Goal: Information Seeking & Learning: Find specific fact

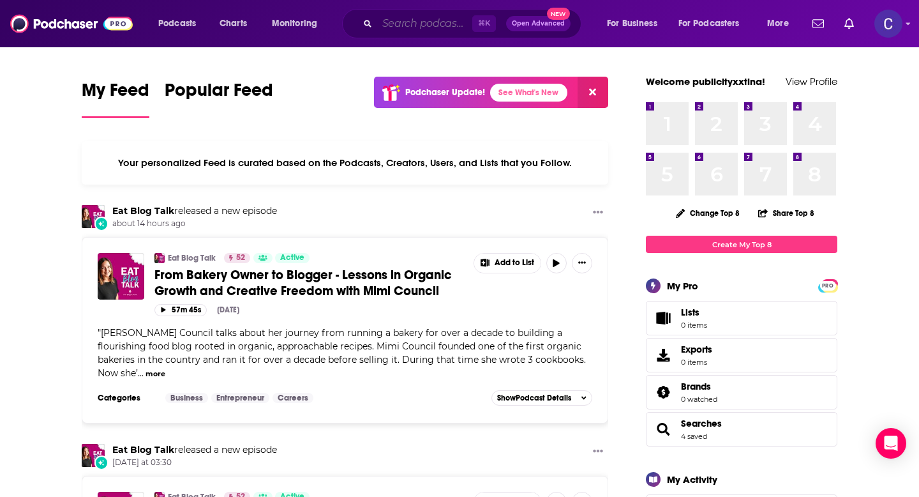
click at [430, 26] on input "Search podcasts, credits, & more..." at bounding box center [424, 23] width 95 height 20
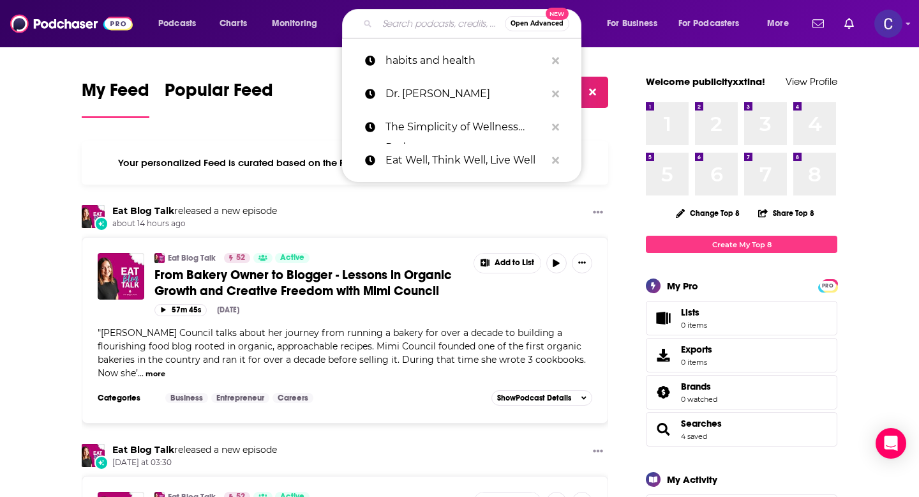
paste input "[PERSON_NAME] [PERSON_NAME]"
type input "[PERSON_NAME] [PERSON_NAME]"
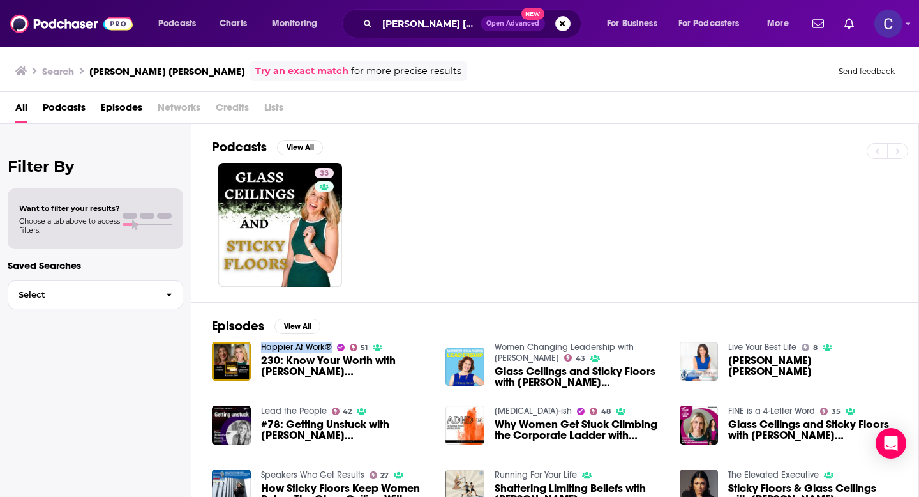
scroll to position [36, 0]
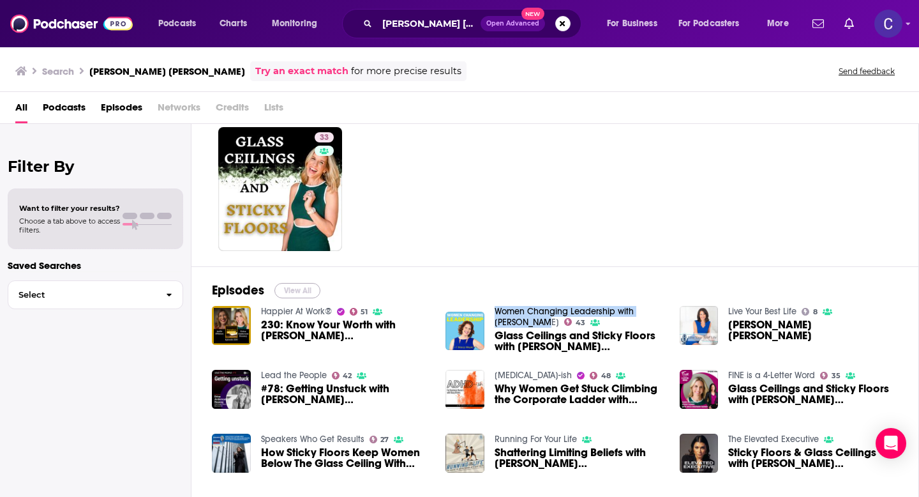
click at [289, 294] on button "View All" at bounding box center [298, 290] width 46 height 15
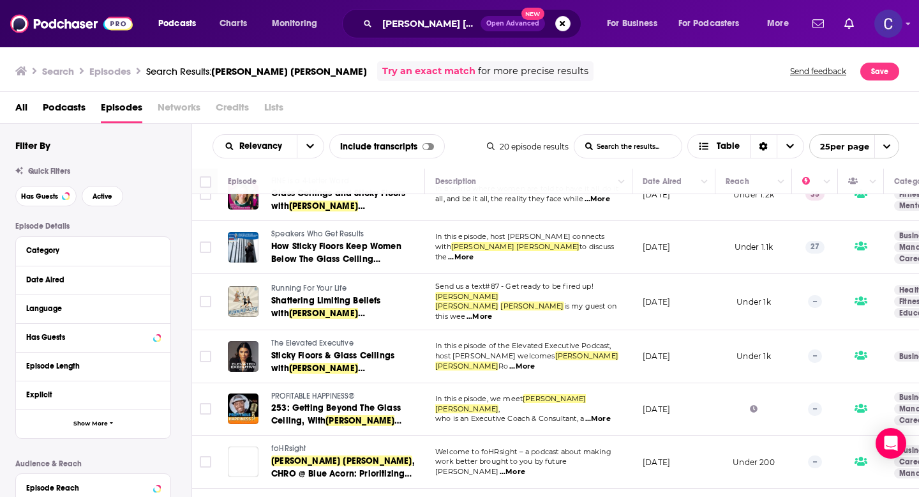
scroll to position [306, 0]
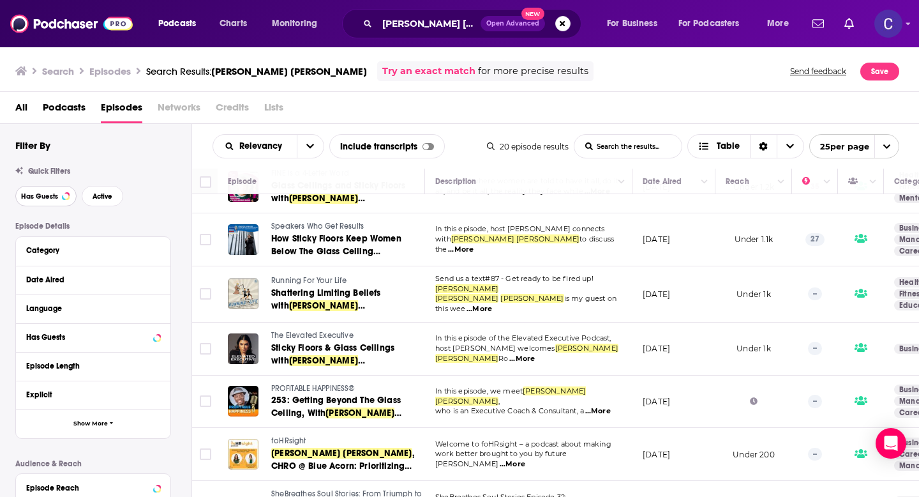
click at [45, 200] on span "Has Guests" at bounding box center [39, 196] width 37 height 7
click at [123, 200] on div "Has Guests Active" at bounding box center [103, 196] width 176 height 20
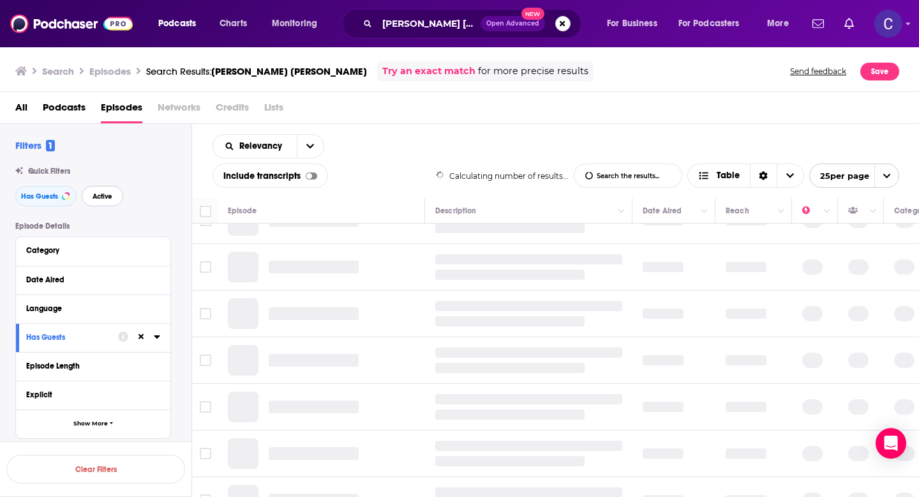
click at [107, 200] on span "Active" at bounding box center [103, 196] width 20 height 7
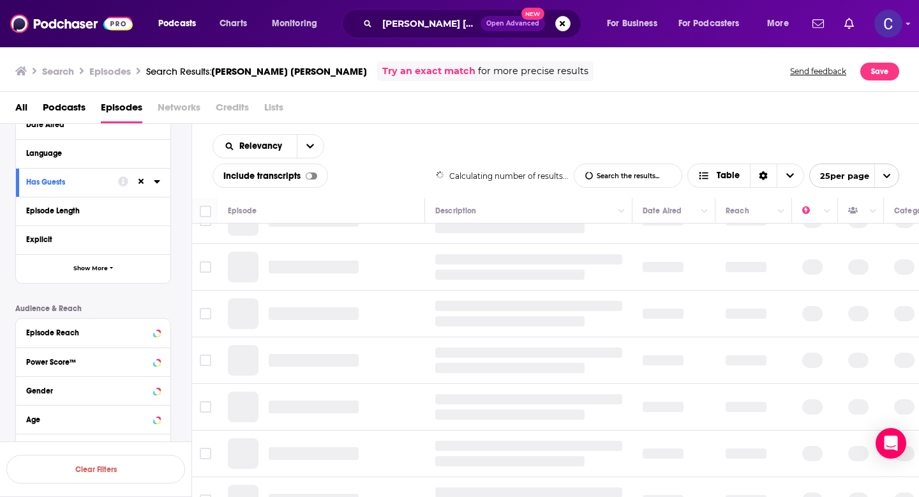
scroll to position [162, 0]
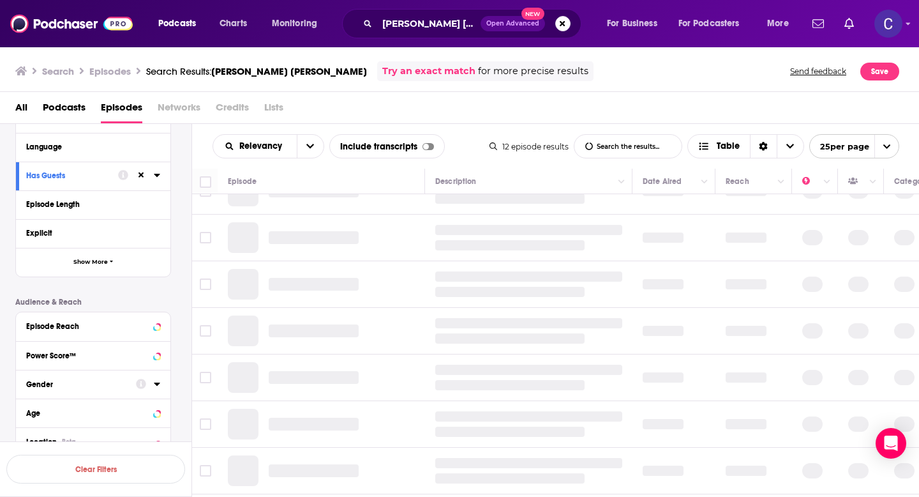
click at [72, 351] on div "Power Score™" at bounding box center [89, 355] width 126 height 9
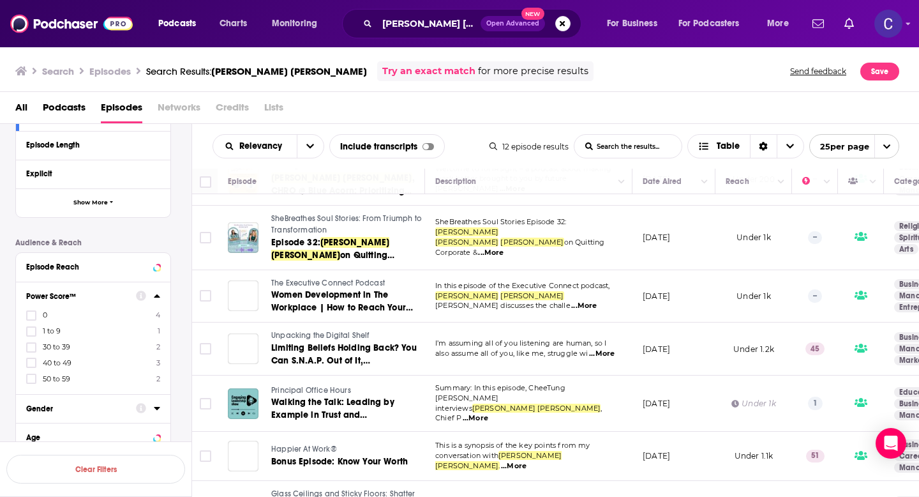
scroll to position [236, 0]
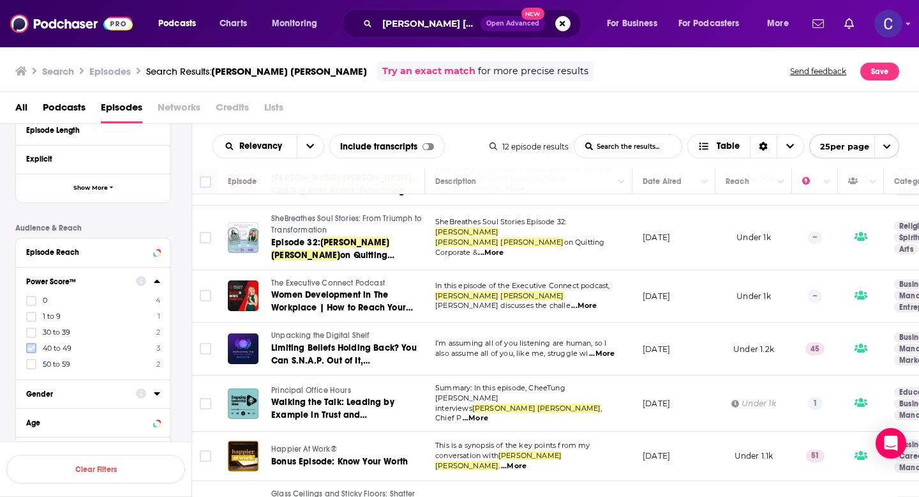
click at [33, 349] on icon at bounding box center [31, 348] width 8 height 8
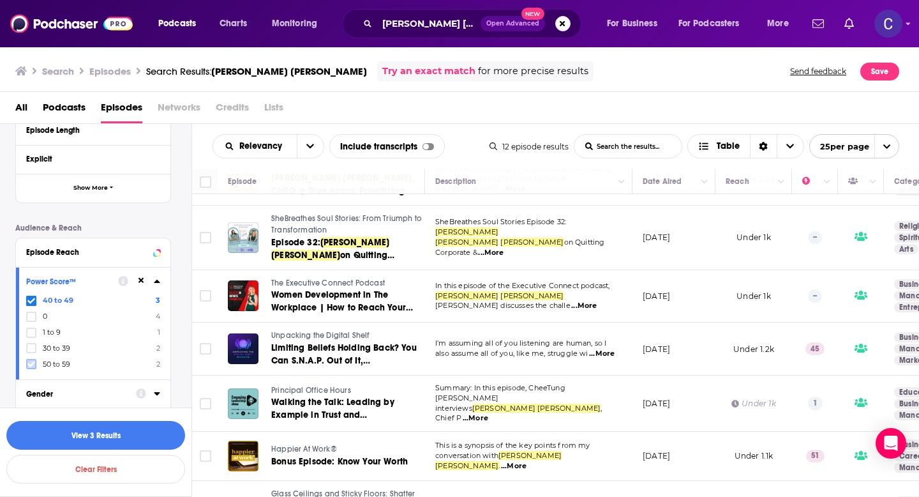
click at [31, 361] on icon at bounding box center [31, 364] width 8 height 8
click at [94, 418] on button "View 5 Results" at bounding box center [95, 435] width 179 height 29
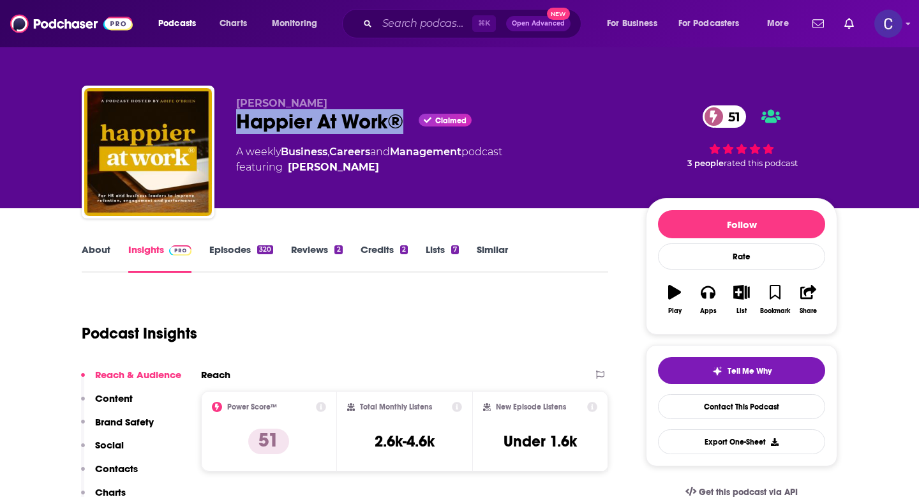
drag, startPoint x: 241, startPoint y: 127, endPoint x: 398, endPoint y: 126, distance: 156.4
click at [398, 126] on div "Happier At Work® Claimed 51" at bounding box center [430, 121] width 389 height 25
copy h2 "Happier At Work®"
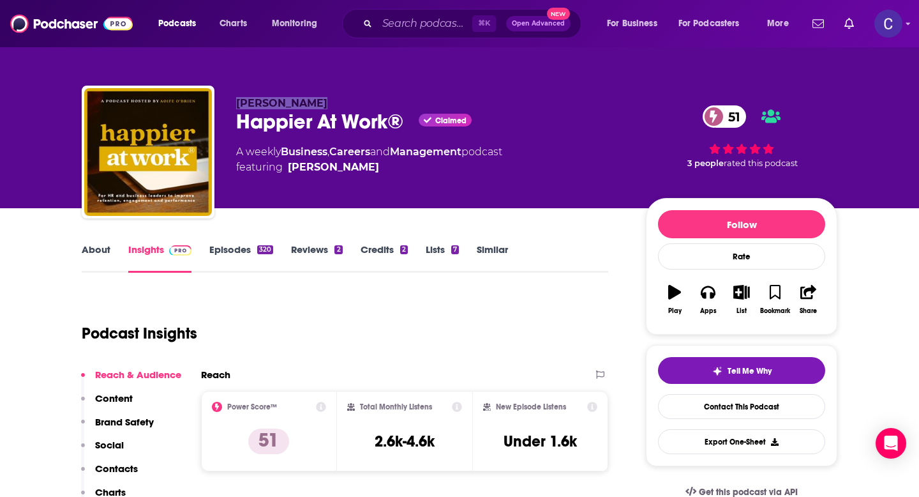
drag, startPoint x: 232, startPoint y: 103, endPoint x: 343, endPoint y: 103, distance: 111.1
click at [343, 103] on div "Aoife O'Brien Happier At Work® Claimed 51 A weekly Business , Careers and Manag…" at bounding box center [460, 155] width 756 height 138
copy span "[PERSON_NAME]"
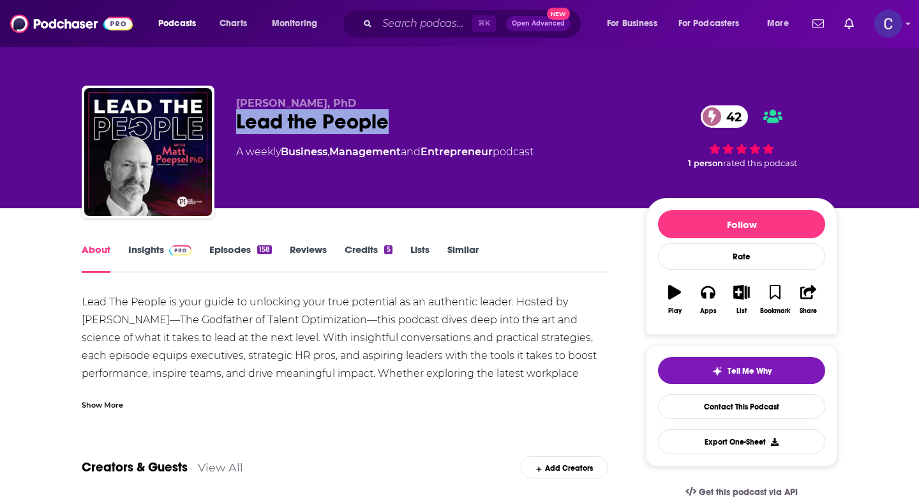
drag, startPoint x: 241, startPoint y: 125, endPoint x: 508, endPoint y: 125, distance: 267.5
click at [508, 125] on div "Lead the People 42" at bounding box center [430, 121] width 389 height 25
copy h1 "Lead the People"
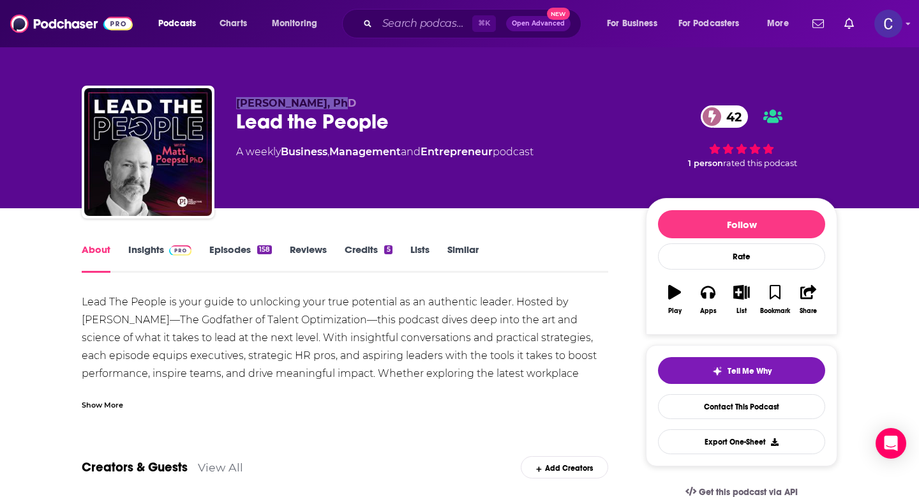
drag, startPoint x: 246, startPoint y: 104, endPoint x: 420, endPoint y: 104, distance: 173.7
click at [420, 104] on div "Matt Poepsel, PhD Lead the People 42 A weekly Business , Management and Entrepr…" at bounding box center [460, 155] width 756 height 138
copy span "Matt Poepsel, PhD"
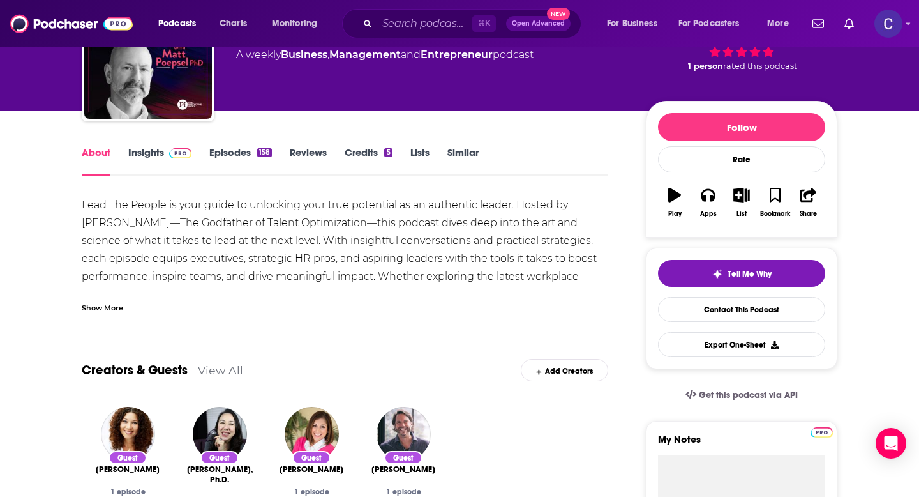
scroll to position [107, 0]
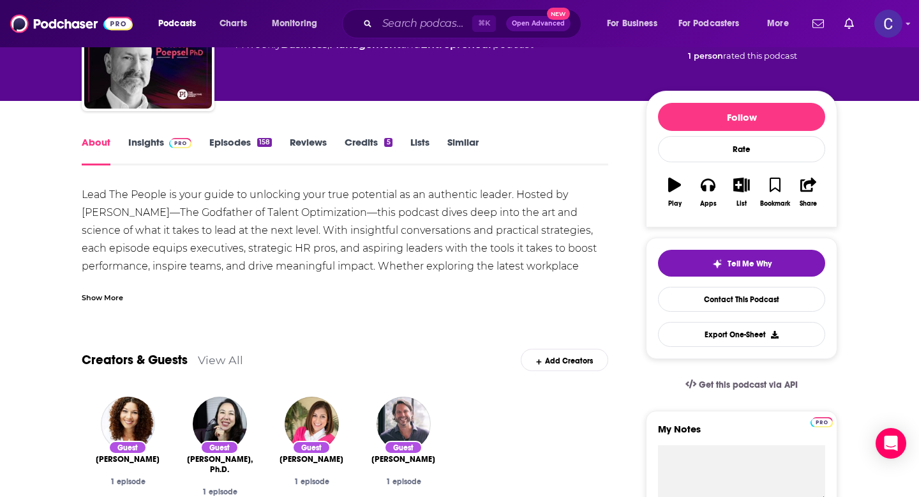
click at [152, 139] on link "Insights" at bounding box center [159, 150] width 63 height 29
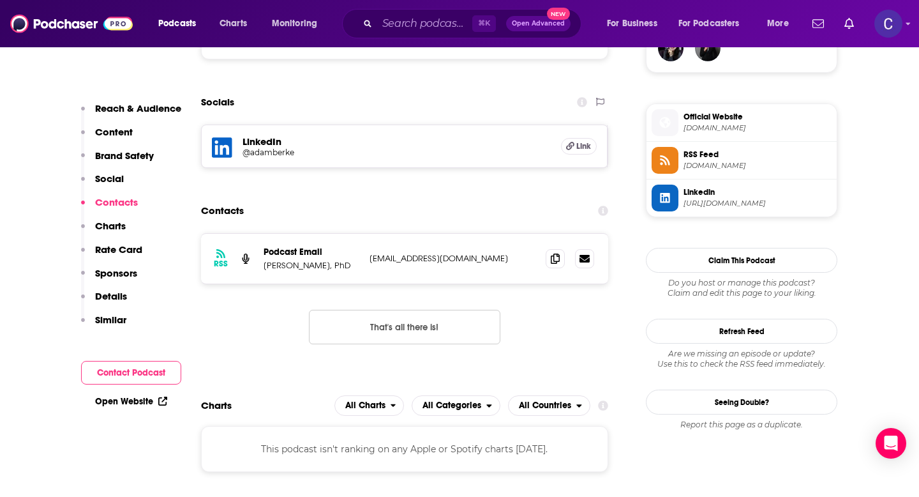
scroll to position [988, 0]
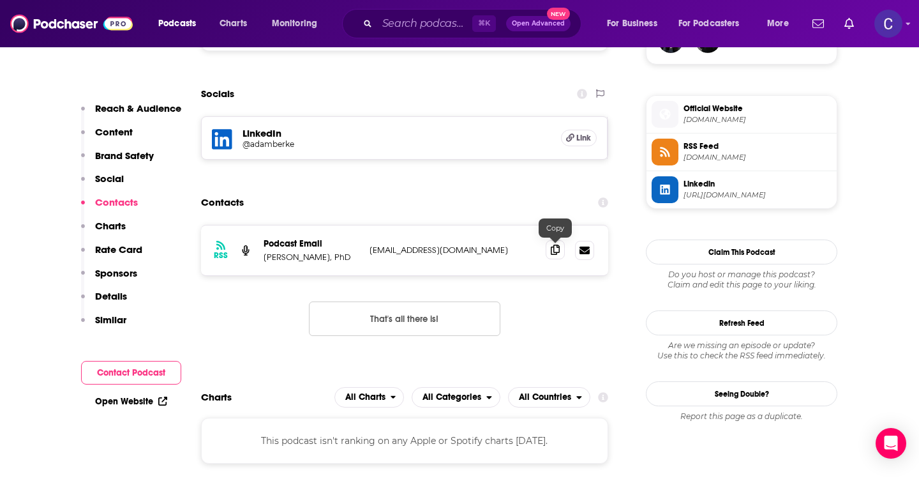
click at [551, 255] on span at bounding box center [555, 249] width 19 height 19
